Goal: Task Accomplishment & Management: Use online tool/utility

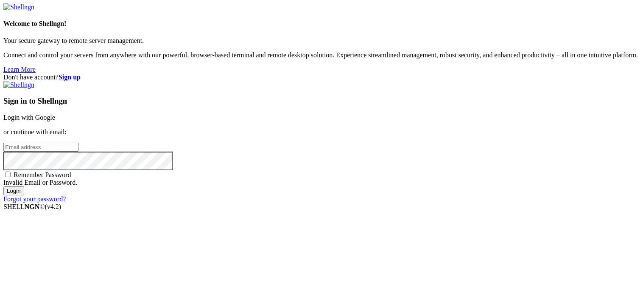
click at [55, 114] on link "Login with Google" at bounding box center [29, 117] width 52 height 7
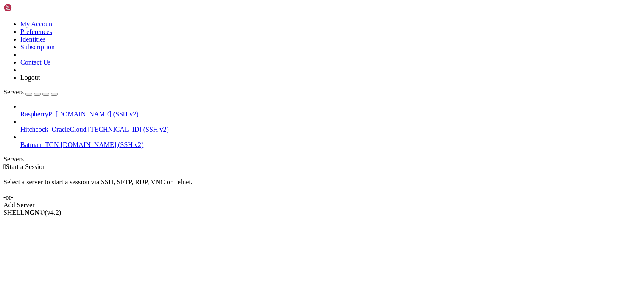
click at [54, 110] on span "RaspberryPi" at bounding box center [37, 113] width 34 height 7
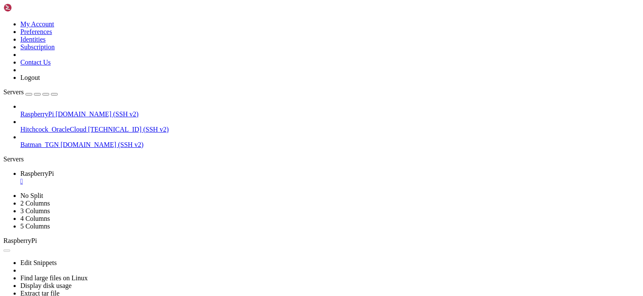
click at [161, 177] on div "" at bounding box center [329, 181] width 619 height 8
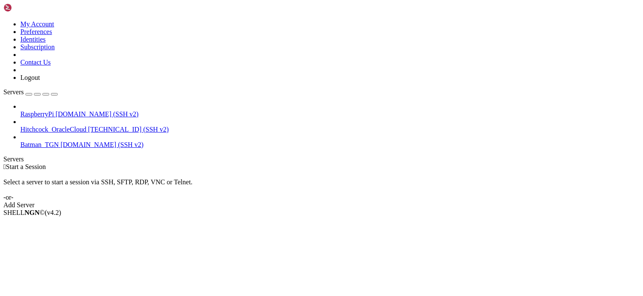
click at [281, 163] on div " Start a Session" at bounding box center [321, 167] width 636 height 8
click at [188, 163] on div " Start a Session Select a server to start a session via SSH, SFTP, RDP, VNC or…" at bounding box center [321, 186] width 636 height 46
click at [222, 163] on div " Start a Session" at bounding box center [321, 167] width 636 height 8
drag, startPoint x: 613, startPoint y: 14, endPoint x: 629, endPoint y: 6, distance: 17.8
click at [615, 163] on div " Start a Session Select a server to start a session via SSH, SFTP, RDP, VNC or…" at bounding box center [321, 186] width 636 height 46
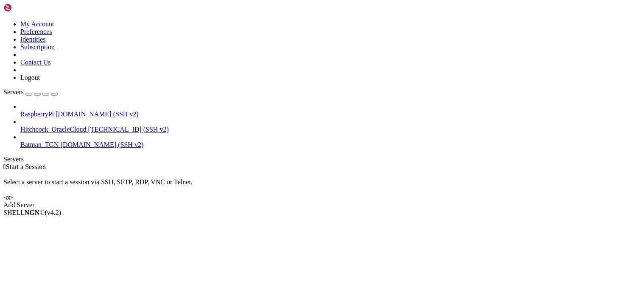
click at [399, 216] on div "SHELL NGN © (v 4.2 )" at bounding box center [321, 213] width 636 height 8
click at [380, 163] on div " Start a Session Select a server to start a session via SSH, SFTP, RDP, VNC or…" at bounding box center [321, 186] width 636 height 46
click at [268, 163] on div " Start a Session" at bounding box center [321, 167] width 636 height 8
click at [272, 188] on div " Start a Session Select a server to start a session via SSH, SFTP, RDP, VNC or…" at bounding box center [321, 186] width 636 height 46
click at [336, 163] on div " Start a Session Select a server to start a session via SSH, SFTP, RDP, VNC or…" at bounding box center [321, 186] width 636 height 46
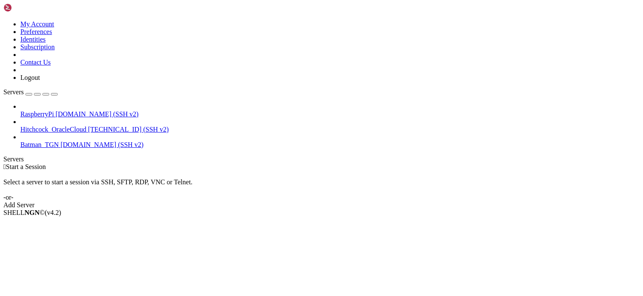
click at [507, 163] on div " Start a Session Select a server to start a session via SSH, SFTP, RDP, VNC or…" at bounding box center [321, 186] width 636 height 46
click at [266, 163] on div " Start a Session Select a server to start a session via SSH, SFTP, RDP, VNC or…" at bounding box center [321, 186] width 636 height 46
click at [311, 163] on div " Start a Session Select a server to start a session via SSH, SFTP, RDP, VNC or…" at bounding box center [321, 186] width 636 height 46
click at [54, 110] on span "RaspberryPi" at bounding box center [37, 113] width 34 height 7
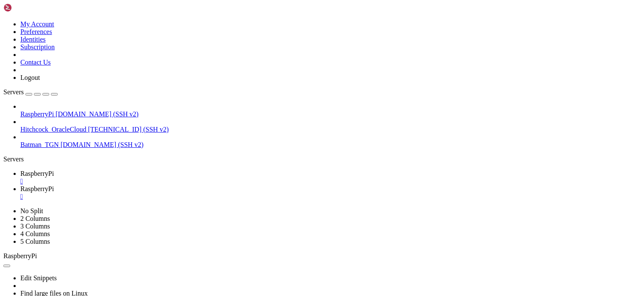
drag, startPoint x: 132, startPoint y: 29, endPoint x: 189, endPoint y: 33, distance: 57.0
type input "/tmp"
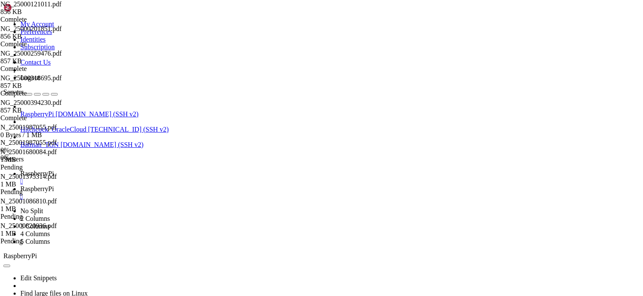
click at [226, 193] on div "" at bounding box center [329, 197] width 619 height 8
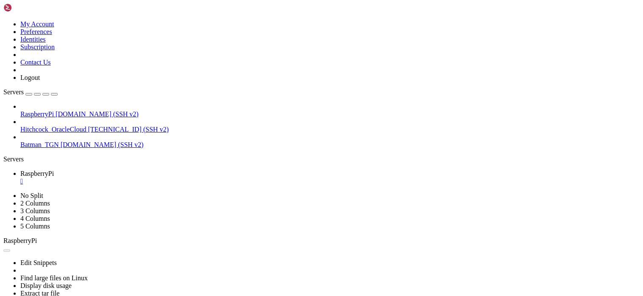
click at [162, 177] on div "" at bounding box center [329, 181] width 619 height 8
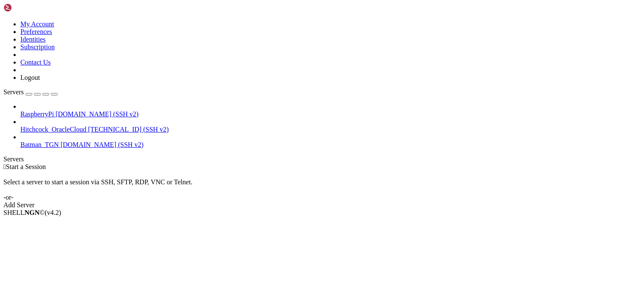
click at [485, 163] on div " Start a Session Select a server to start a session via SSH, SFTP, RDP, VNC or…" at bounding box center [321, 186] width 636 height 46
click at [640, 216] on div "SHELL NGN © (v 4.2 )" at bounding box center [321, 213] width 636 height 8
click at [321, 163] on div " Start a Session Select a server to start a session via SSH, SFTP, RDP, VNC or…" at bounding box center [321, 186] width 636 height 46
click at [197, 163] on div " Start a Session Select a server to start a session via SSH, SFTP, RDP, VNC or…" at bounding box center [321, 186] width 636 height 46
click at [256, 163] on div " Start a Session Select a server to start a session via SSH, SFTP, RDP, VNC or…" at bounding box center [321, 186] width 636 height 46
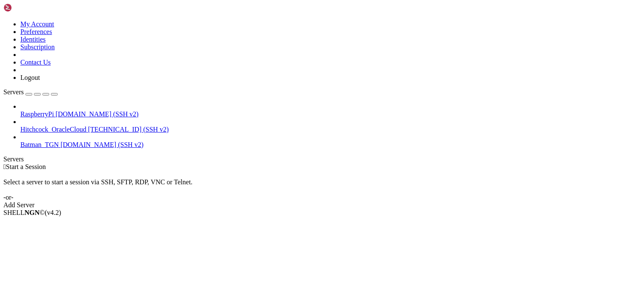
click at [394, 163] on div " Start a Session Select a server to start a session via SSH, SFTP, RDP, VNC or…" at bounding box center [321, 186] width 636 height 46
click at [585, 163] on div " Start a Session Select a server to start a session via SSH, SFTP, RDP, VNC or…" at bounding box center [321, 186] width 636 height 46
click at [555, 163] on div " Start a Session Select a server to start a session via SSH, SFTP, RDP, VNC or…" at bounding box center [321, 186] width 636 height 46
click at [293, 163] on div " Start a Session Select a server to start a session via SSH, SFTP, RDP, VNC or…" at bounding box center [321, 186] width 636 height 46
click at [367, 163] on div " Start a Session Select a server to start a session via SSH, SFTP, RDP, VNC or…" at bounding box center [321, 186] width 636 height 46
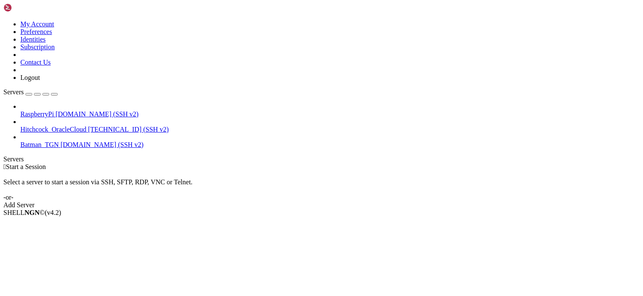
click at [276, 171] on div "Select a server to start a session via SSH, SFTP, RDP, VNC or Telnet. -or-" at bounding box center [321, 186] width 636 height 31
click at [635, 163] on div " Start a Session Select a server to start a session via SSH, SFTP, RDP, VNC or…" at bounding box center [321, 186] width 636 height 46
click at [269, 171] on div "Select a server to start a session via SSH, SFTP, RDP, VNC or Telnet. -or-" at bounding box center [321, 186] width 636 height 31
click at [328, 175] on div " Start a Session Select a server to start a session via SSH, SFTP, RDP, VNC or…" at bounding box center [321, 186] width 636 height 46
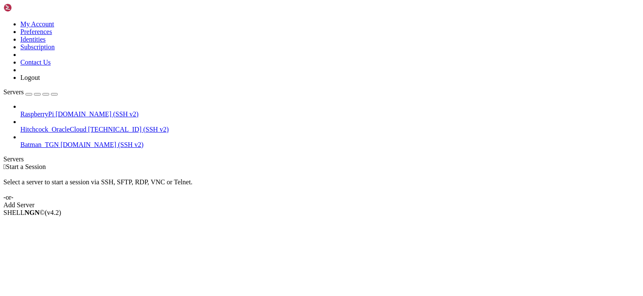
click at [638, 216] on div "SHELL NGN © (v 4.2 )" at bounding box center [321, 213] width 636 height 8
click at [308, 163] on div " Start a Session Select a server to start a session via SSH, SFTP, RDP, VNC or…" at bounding box center [321, 186] width 636 height 46
